Goal: Task Accomplishment & Management: Use online tool/utility

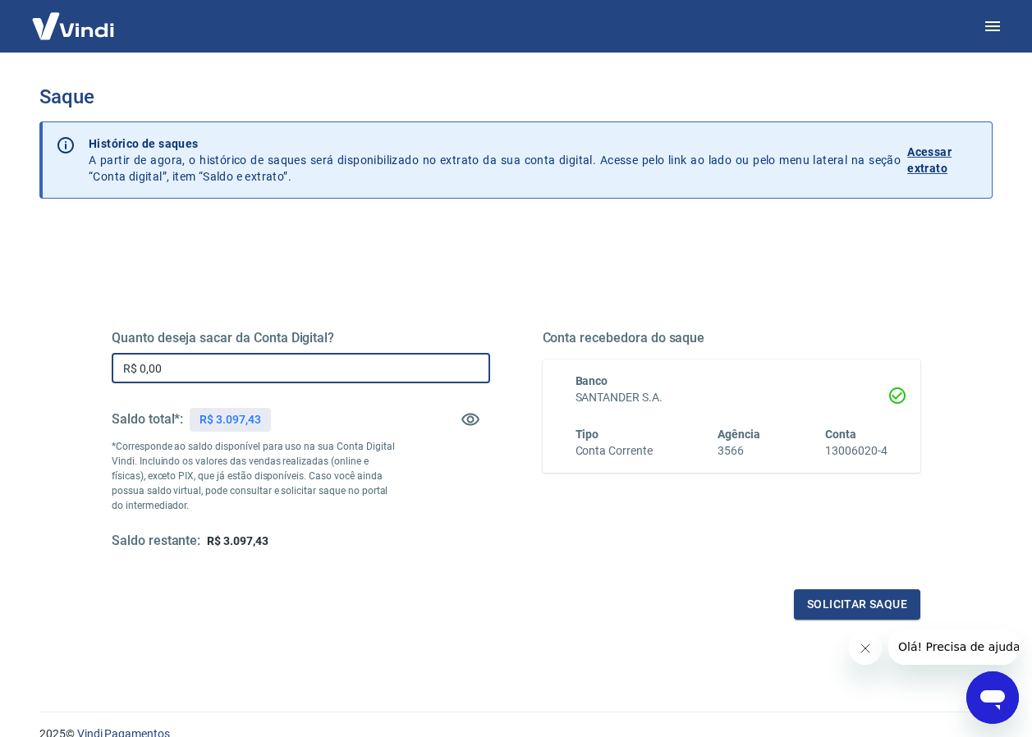
click at [186, 369] on input "R$ 0,00" at bounding box center [301, 368] width 378 height 30
type input "R$ 3.097,43"
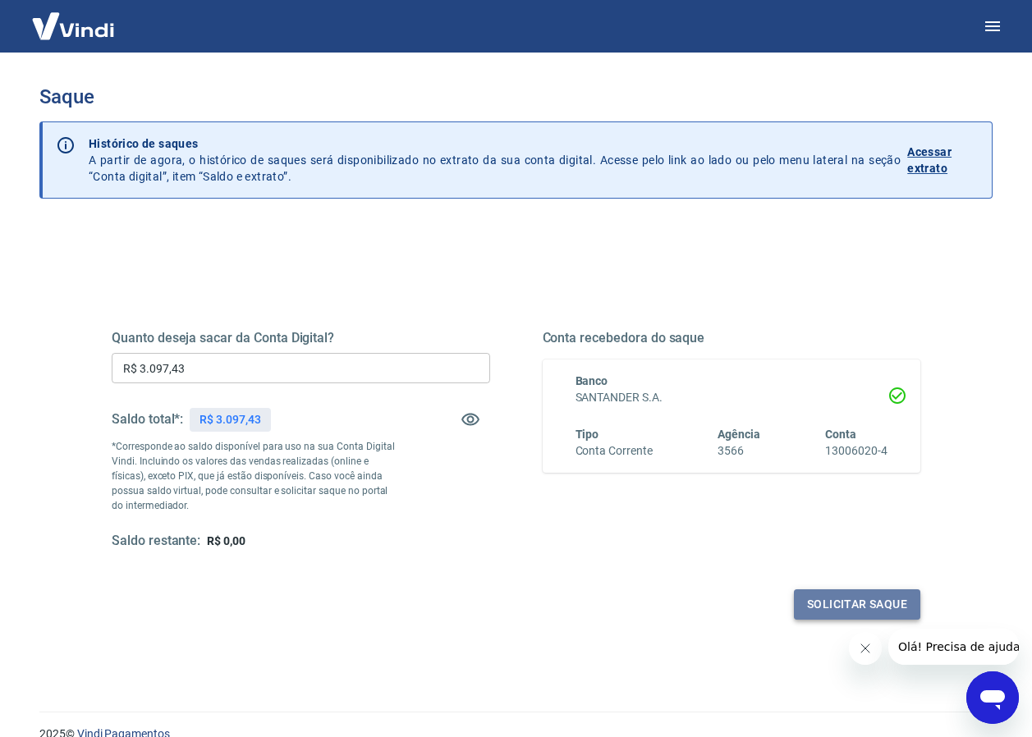
click at [873, 602] on button "Solicitar saque" at bounding box center [857, 604] width 126 height 30
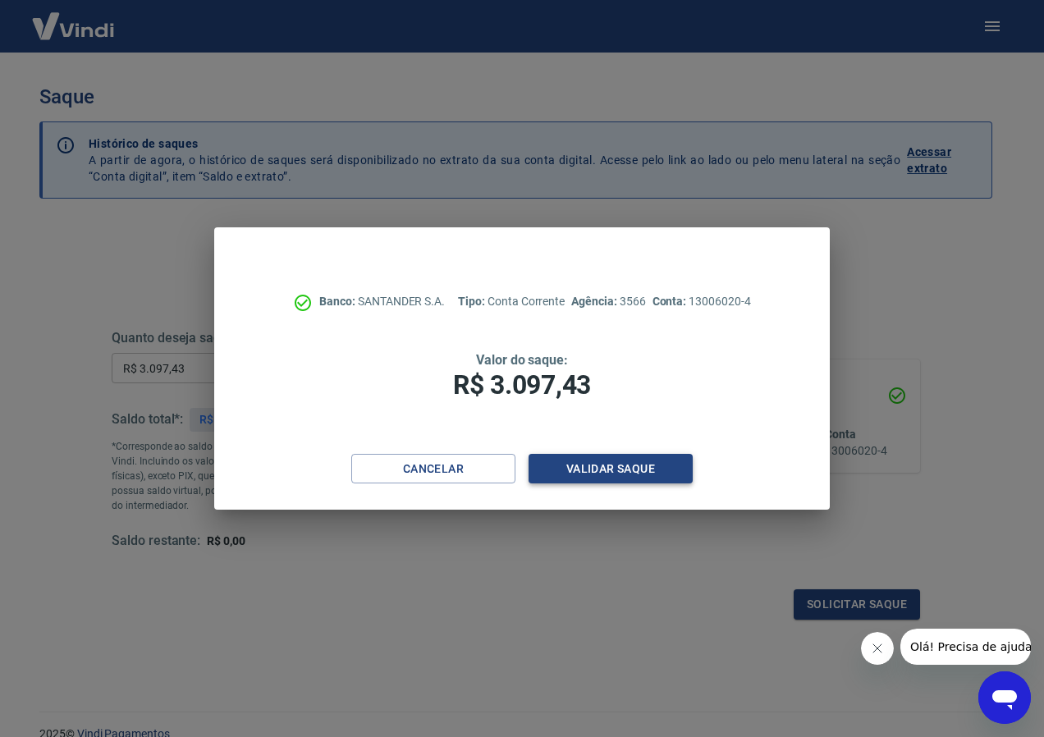
click at [598, 459] on button "Validar saque" at bounding box center [611, 469] width 164 height 30
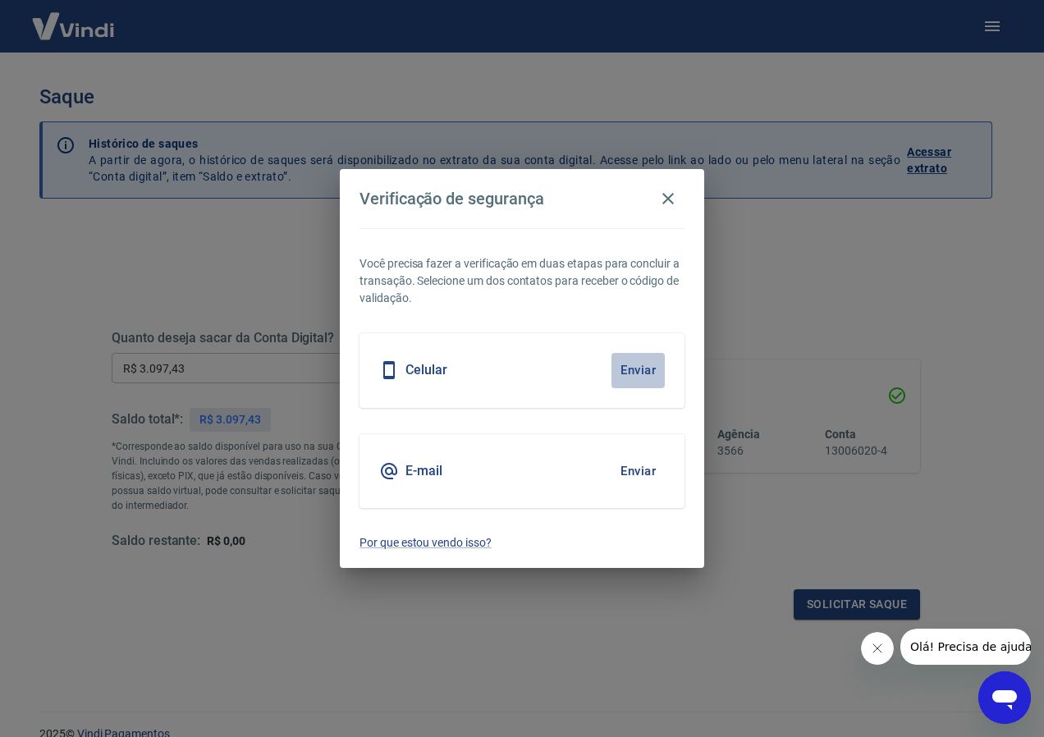
click at [640, 367] on button "Enviar" at bounding box center [638, 370] width 53 height 34
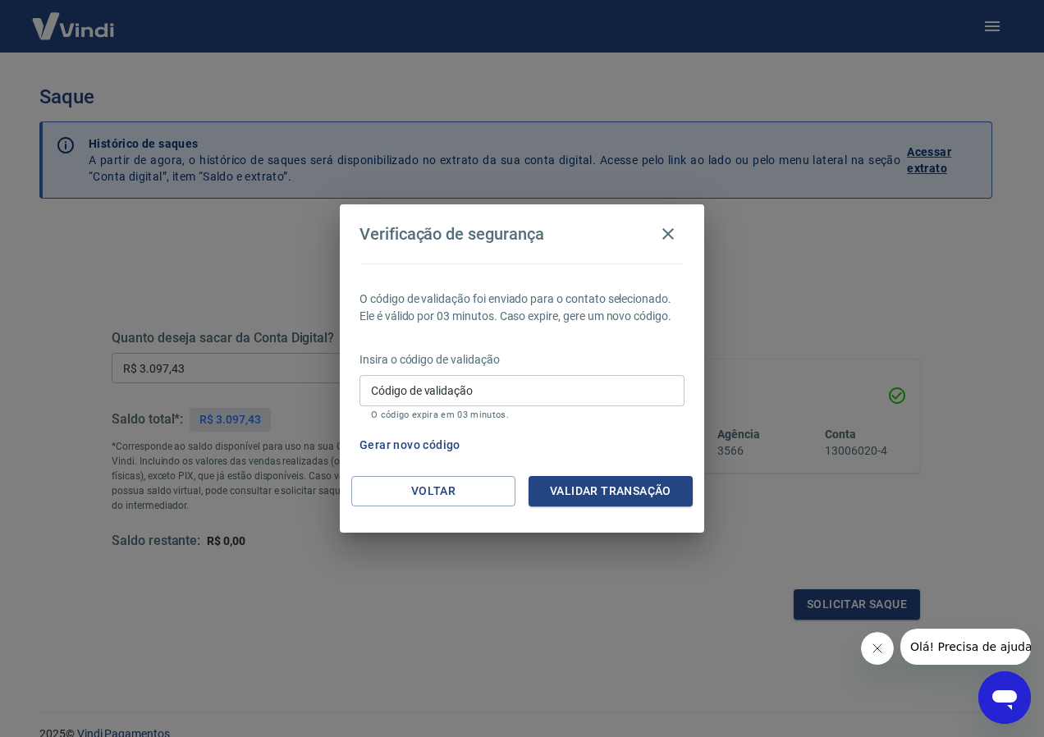
click at [378, 380] on div "Código de validação Código de validação O código expira em 03 minutos." at bounding box center [522, 397] width 325 height 44
type input "251406"
click at [620, 488] on button "Validar transação" at bounding box center [611, 491] width 164 height 30
click at [620, 488] on div "Validar transação" at bounding box center [611, 491] width 164 height 30
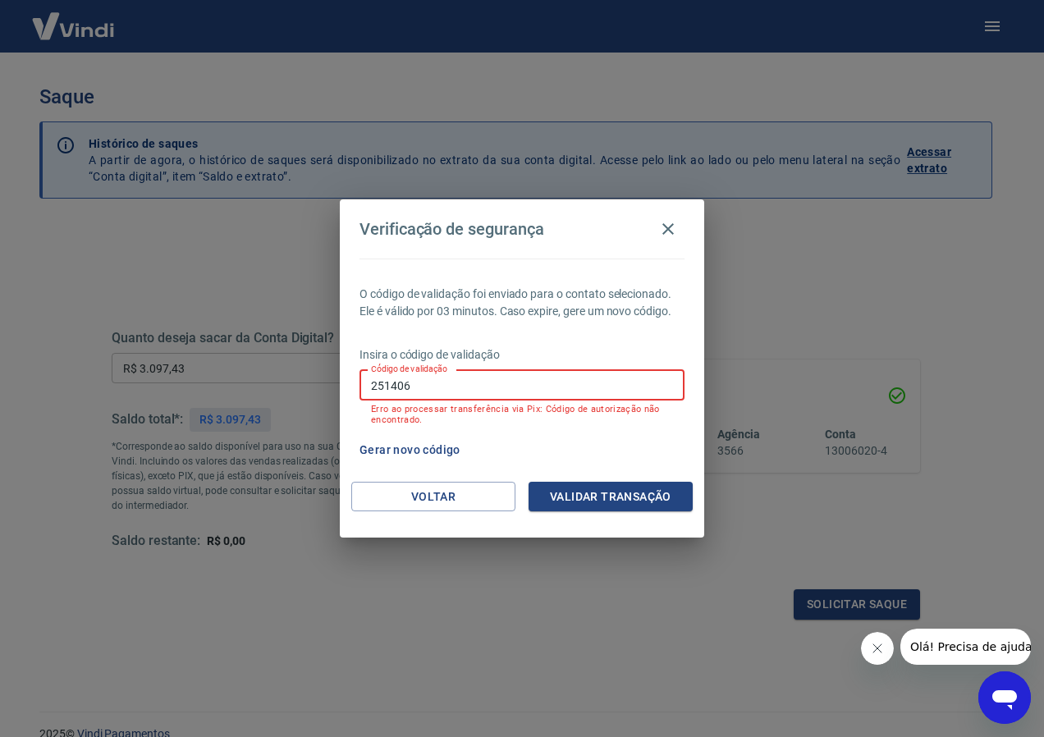
drag, startPoint x: 424, startPoint y: 378, endPoint x: 301, endPoint y: 387, distance: 122.6
click at [301, 387] on div "Verificação de segurança O código de validação foi enviado para o contato selec…" at bounding box center [522, 368] width 1044 height 737
click at [418, 448] on button "Gerar novo código" at bounding box center [410, 450] width 114 height 30
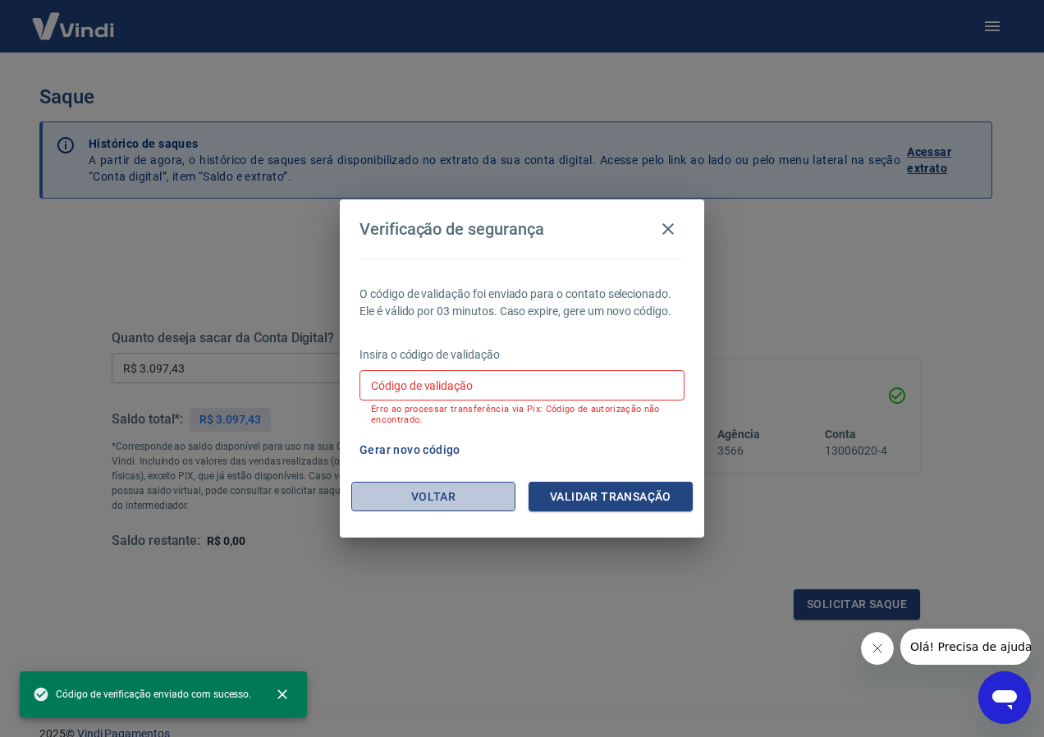
click at [448, 502] on button "Voltar" at bounding box center [433, 497] width 164 height 30
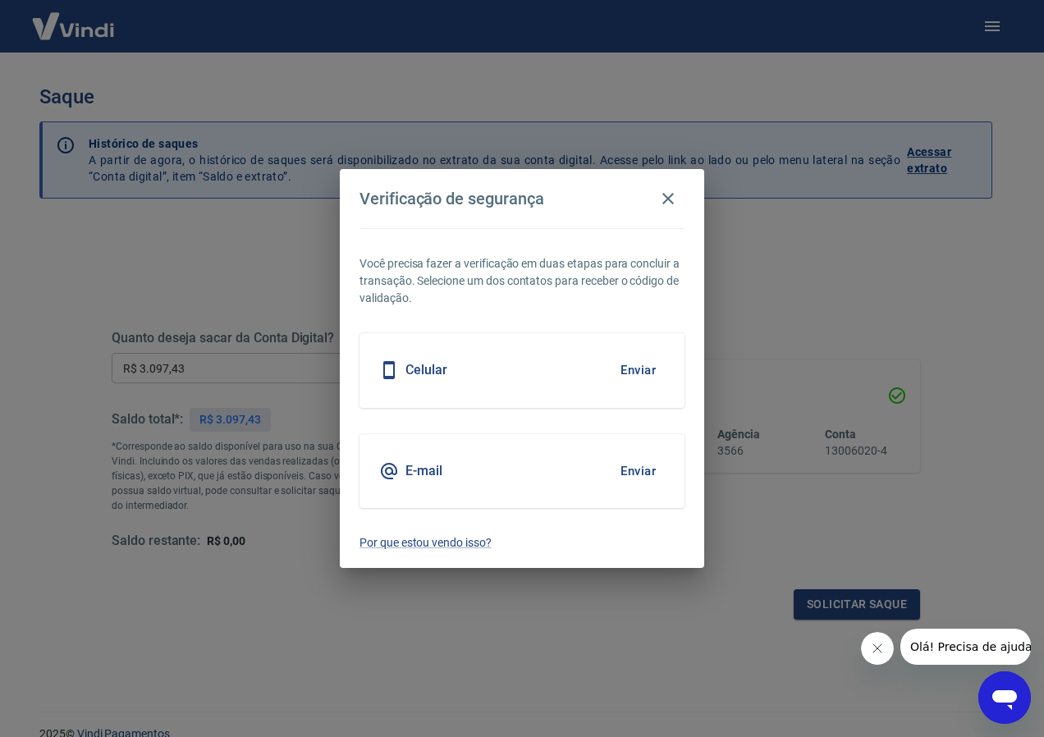
click at [433, 472] on h5 "E-mail" at bounding box center [423, 471] width 37 height 16
click at [631, 469] on button "Enviar" at bounding box center [638, 471] width 53 height 34
click at [617, 464] on button "Enviar" at bounding box center [638, 471] width 53 height 34
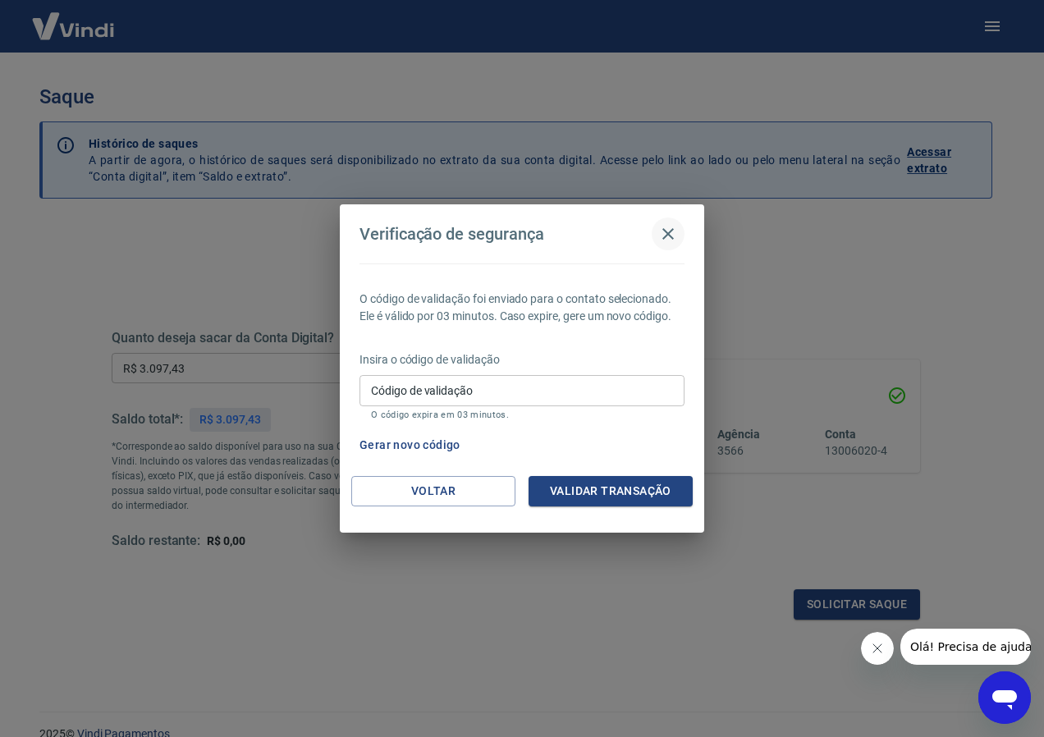
click at [664, 233] on icon "button" at bounding box center [668, 234] width 20 height 20
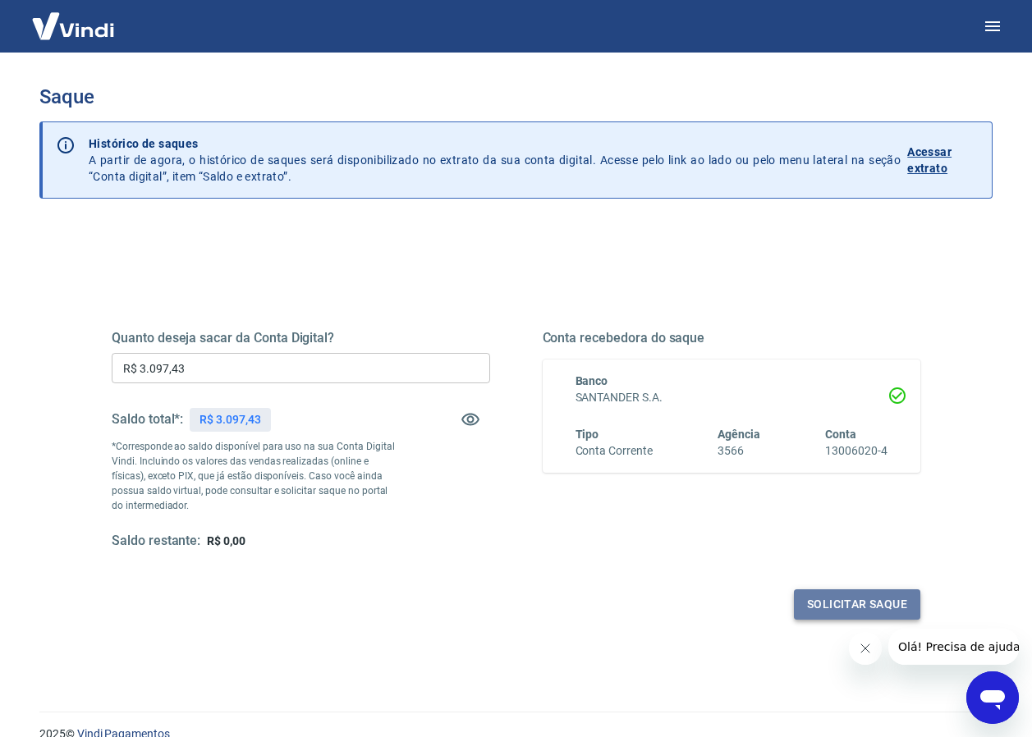
click at [827, 602] on button "Solicitar saque" at bounding box center [857, 604] width 126 height 30
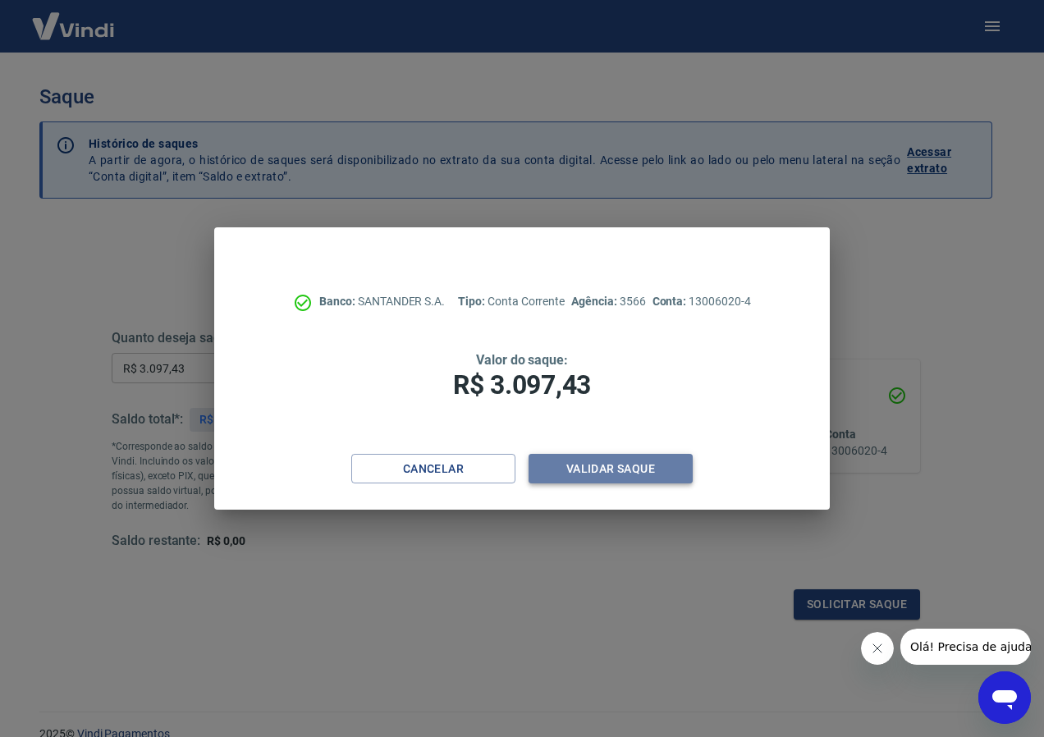
click at [613, 465] on button "Validar saque" at bounding box center [611, 469] width 164 height 30
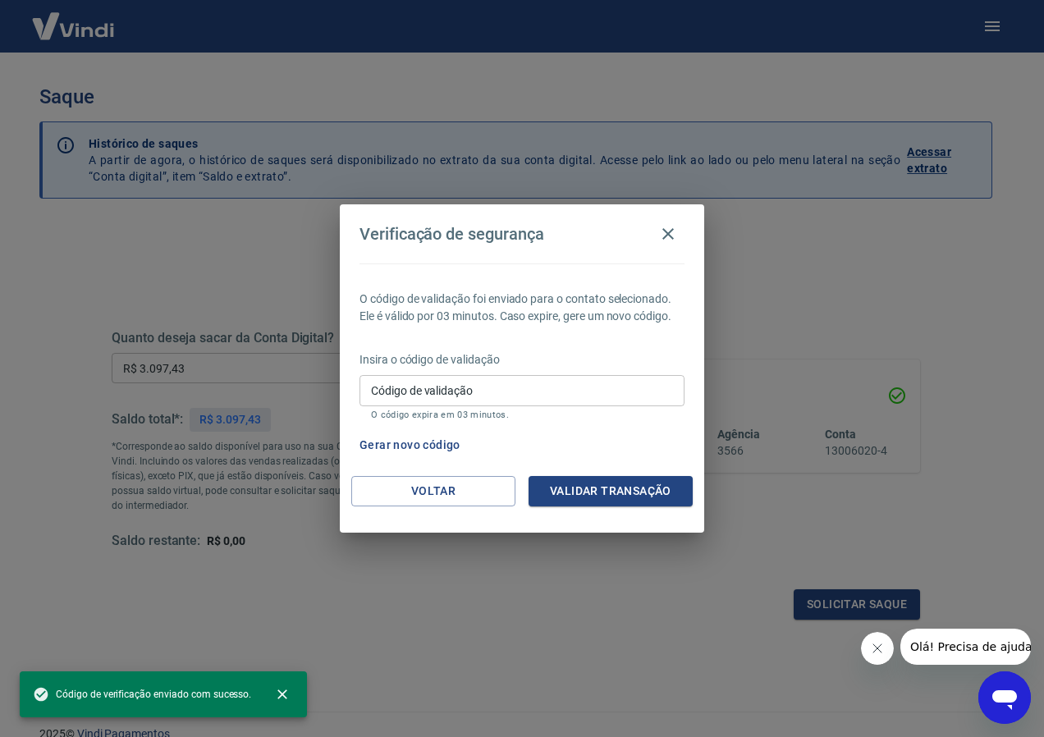
click at [428, 474] on div "O código de validação foi enviado para o contato selecionado. Ele é válido por …" at bounding box center [522, 369] width 364 height 213
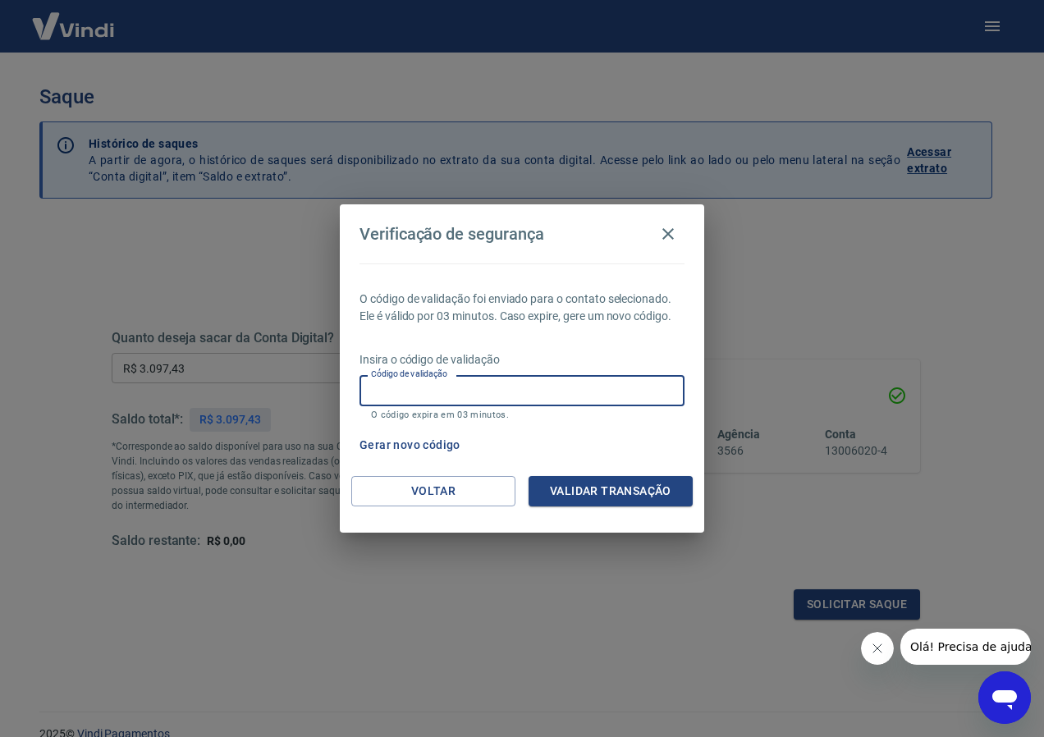
click at [419, 389] on input "Código de validação" at bounding box center [522, 390] width 325 height 30
type input "322433"
click at [609, 477] on button "Validar transação" at bounding box center [611, 491] width 164 height 30
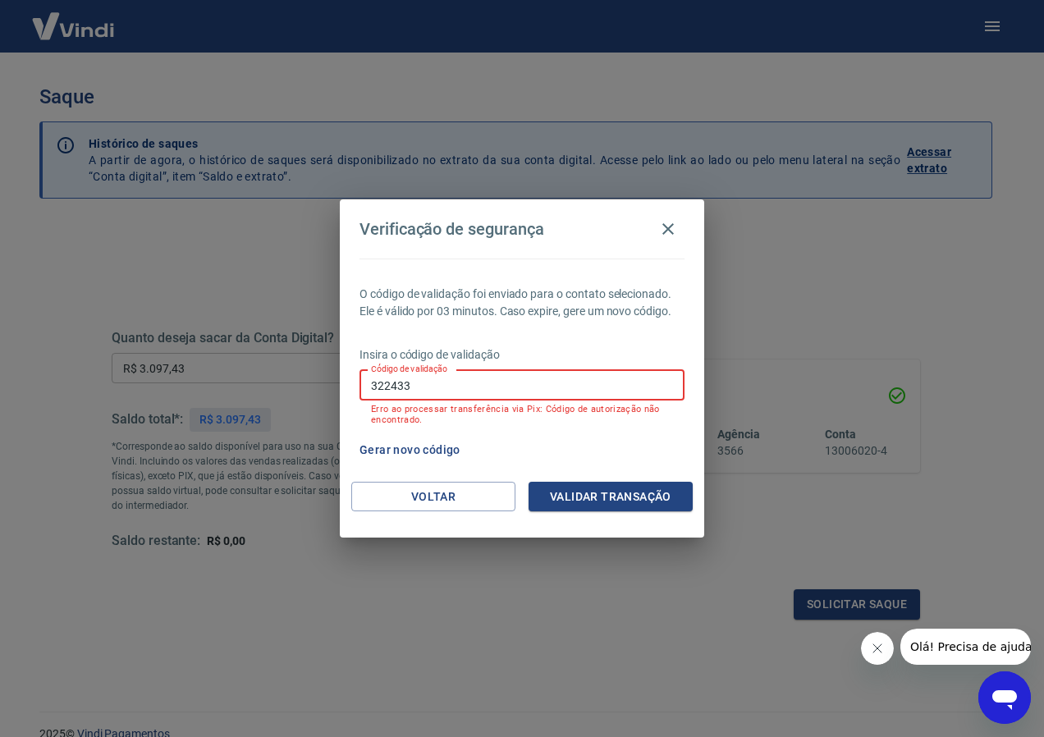
drag, startPoint x: 413, startPoint y: 381, endPoint x: 313, endPoint y: 383, distance: 100.2
click at [313, 383] on div "Verificação de segurança O código de validação foi enviado para o contato selec…" at bounding box center [522, 368] width 1044 height 737
type input "367191"
click at [611, 501] on button "Validar transação" at bounding box center [611, 497] width 164 height 30
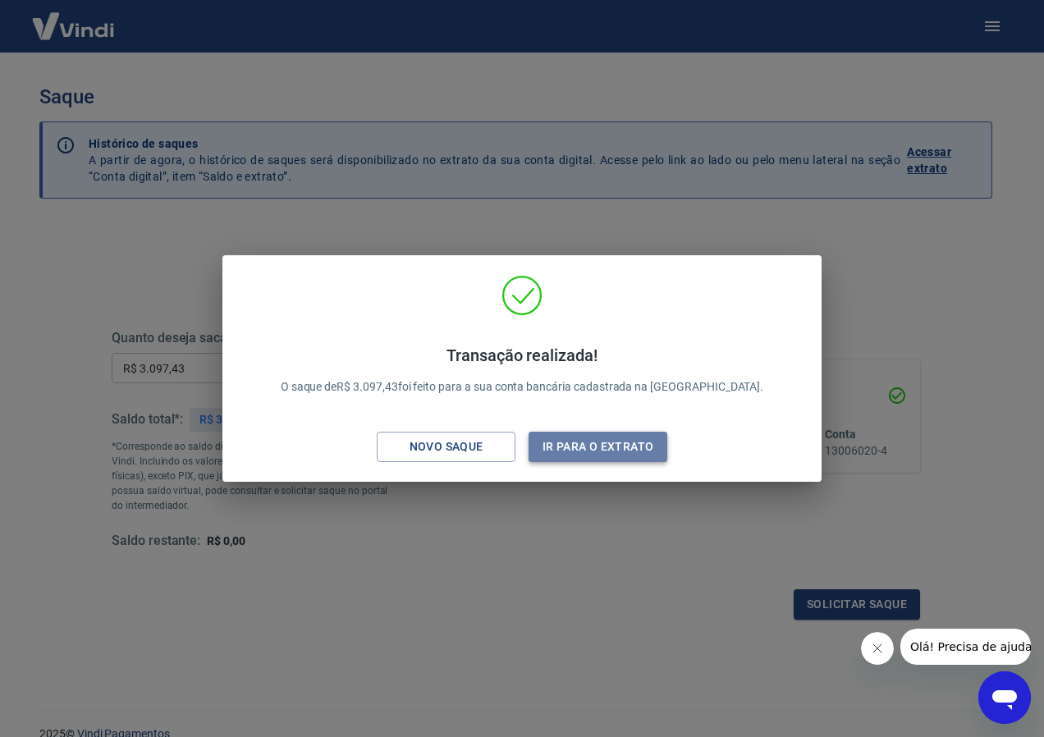
click at [612, 456] on button "Ir para o extrato" at bounding box center [598, 447] width 139 height 30
